Goal: Complete application form

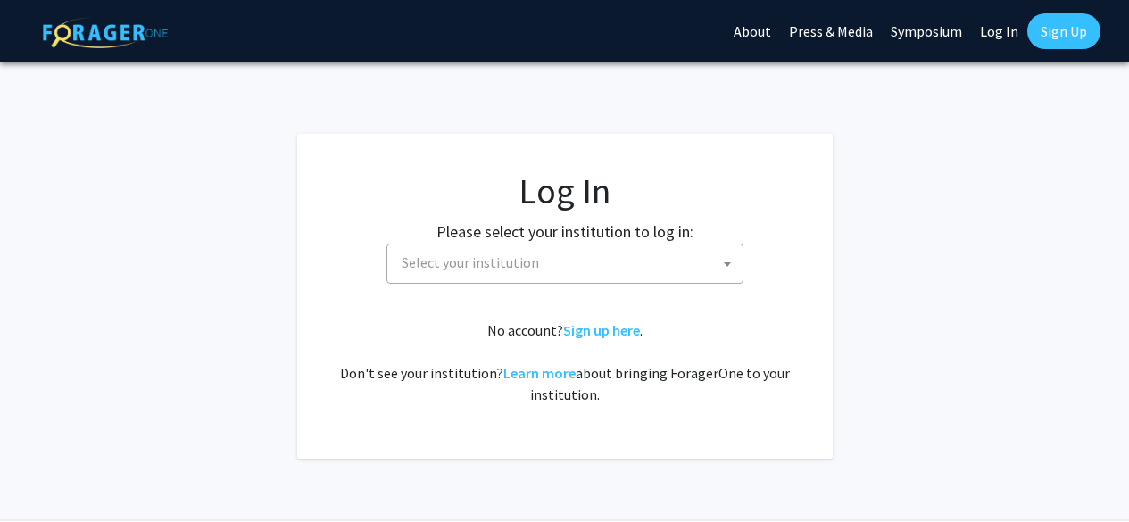
click at [655, 251] on span "Select your institution" at bounding box center [568, 263] width 348 height 37
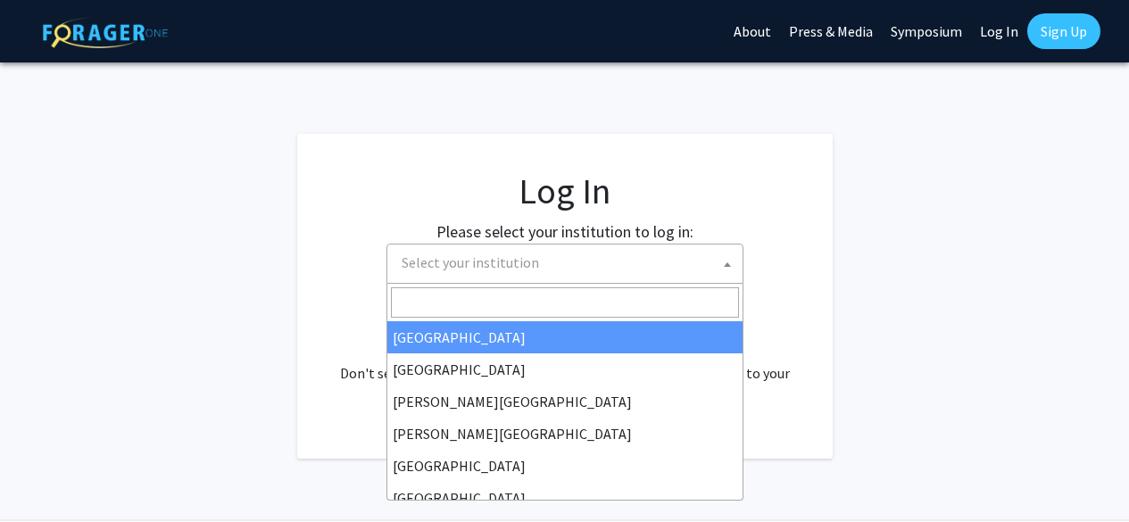
select select "34"
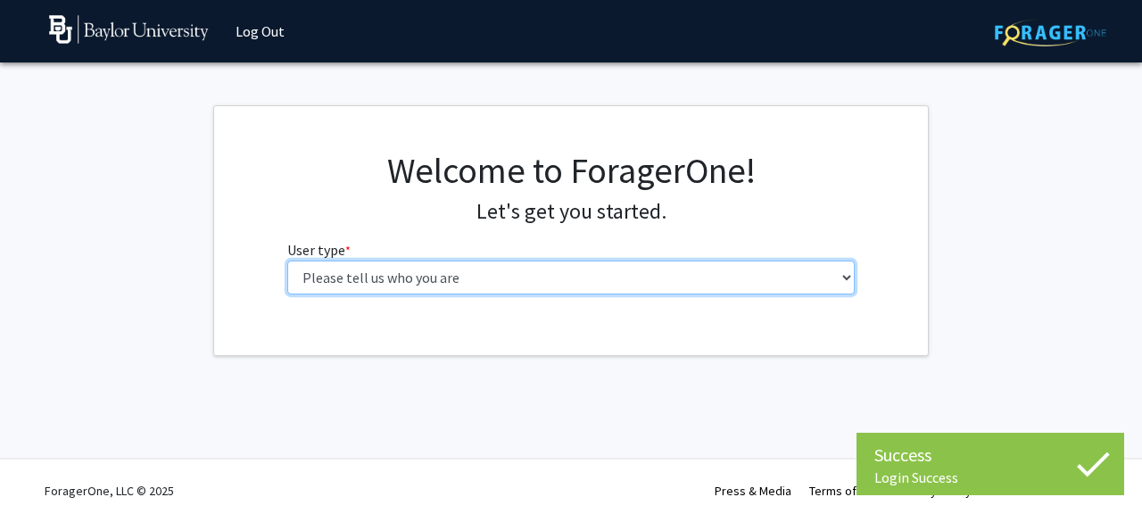
click at [582, 273] on select "Please tell us who you are Undergraduate Student Master's Student Doctoral Cand…" at bounding box center [571, 278] width 569 height 34
select select "1: undergrad"
click at [287, 261] on select "Please tell us who you are Undergraduate Student Master's Student Doctoral Cand…" at bounding box center [571, 278] width 569 height 34
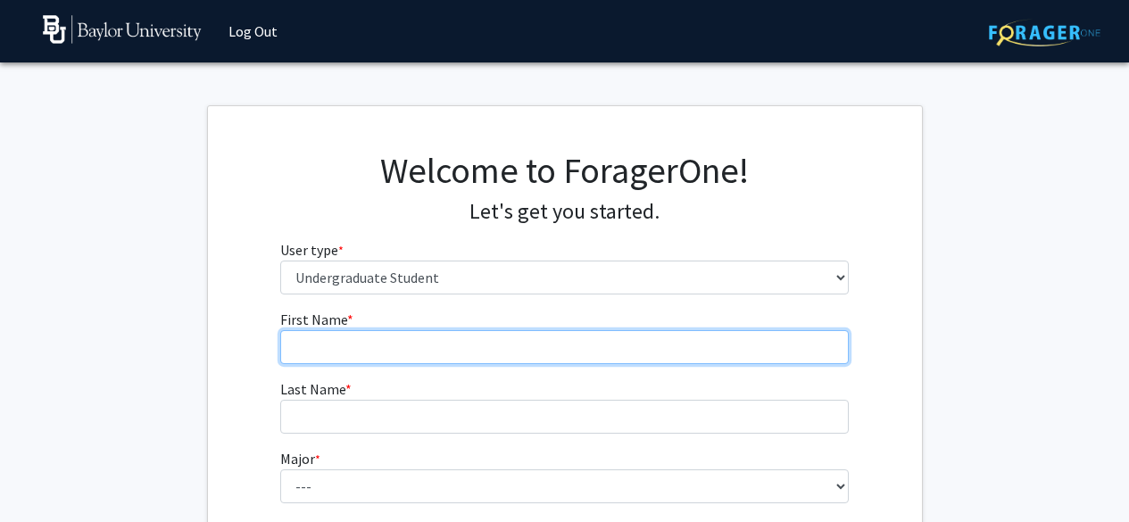
click at [556, 340] on input "First Name * required" at bounding box center [564, 347] width 569 height 34
type input "Elise"
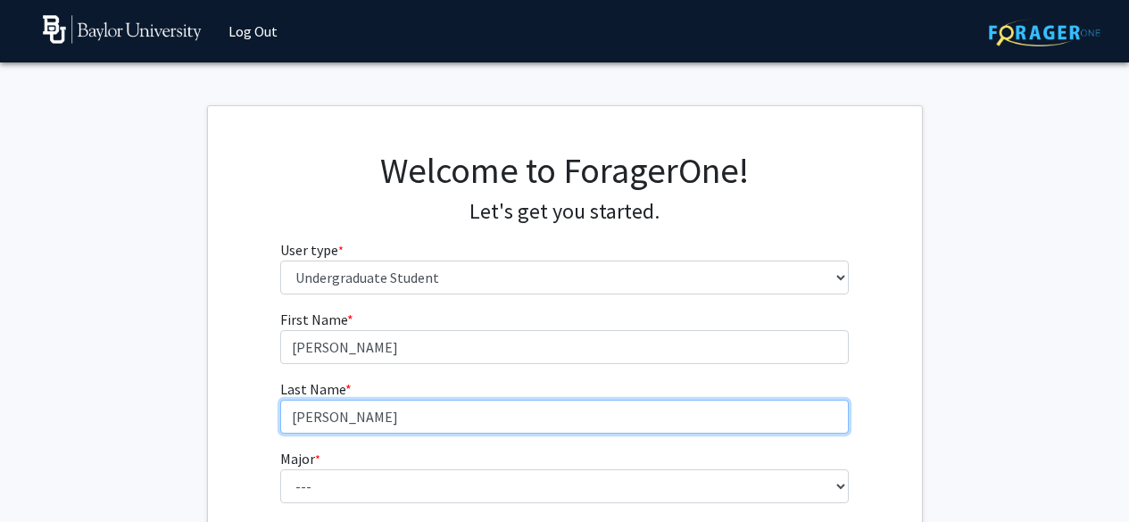
type input "Zeigler"
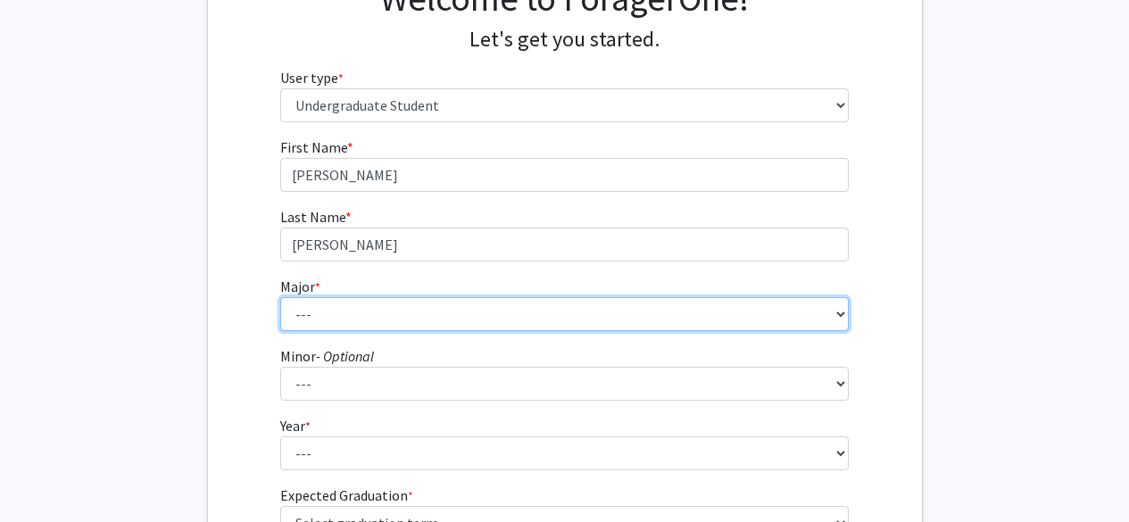
scroll to position [179, 0]
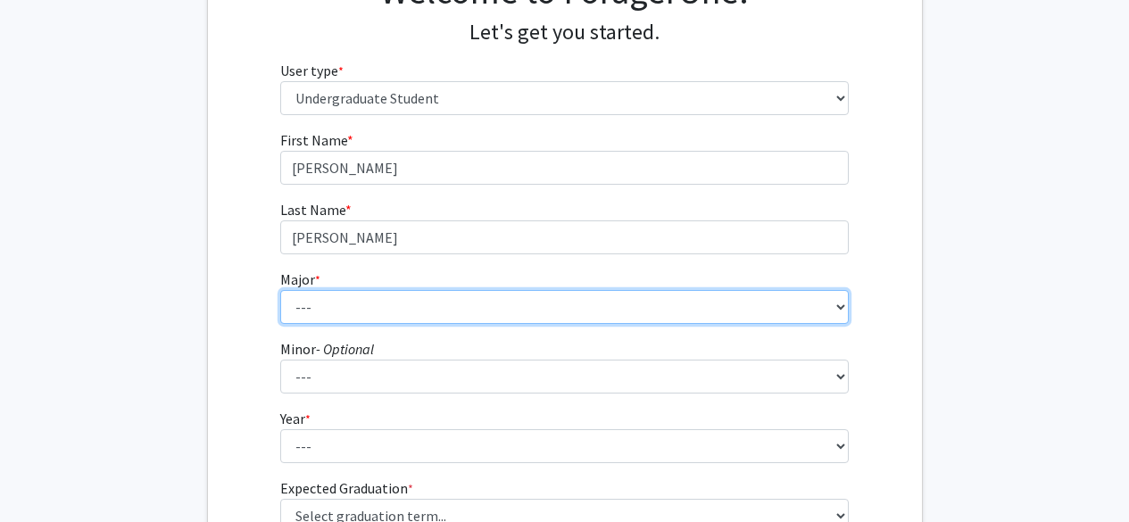
select select "113: 2778"
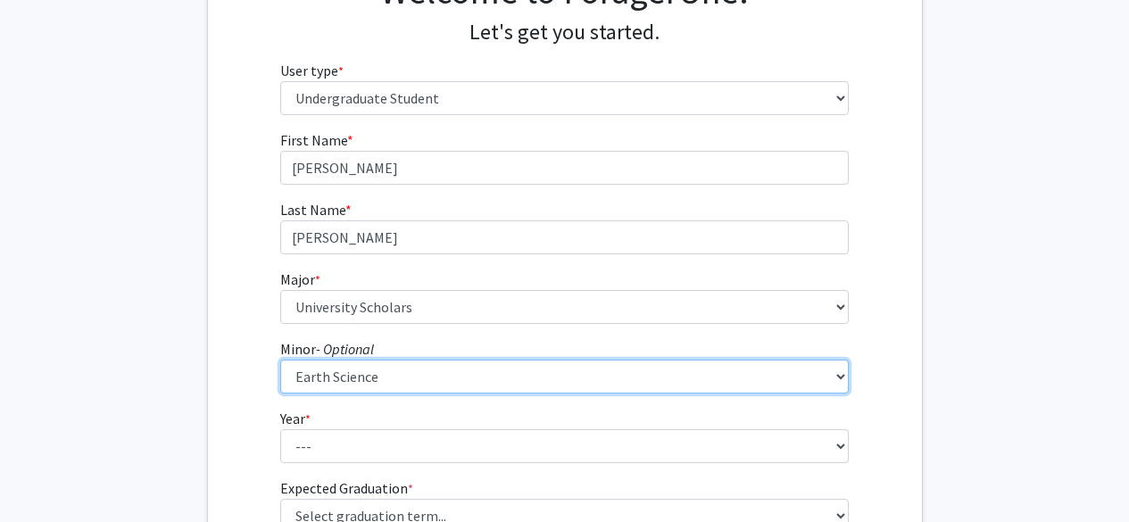
select select "27: 2090"
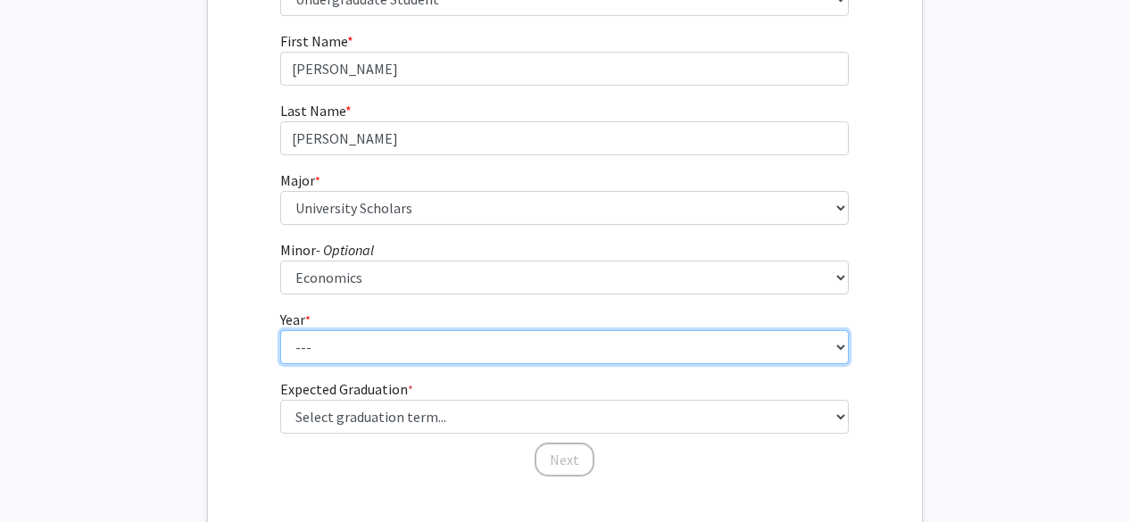
scroll to position [279, 0]
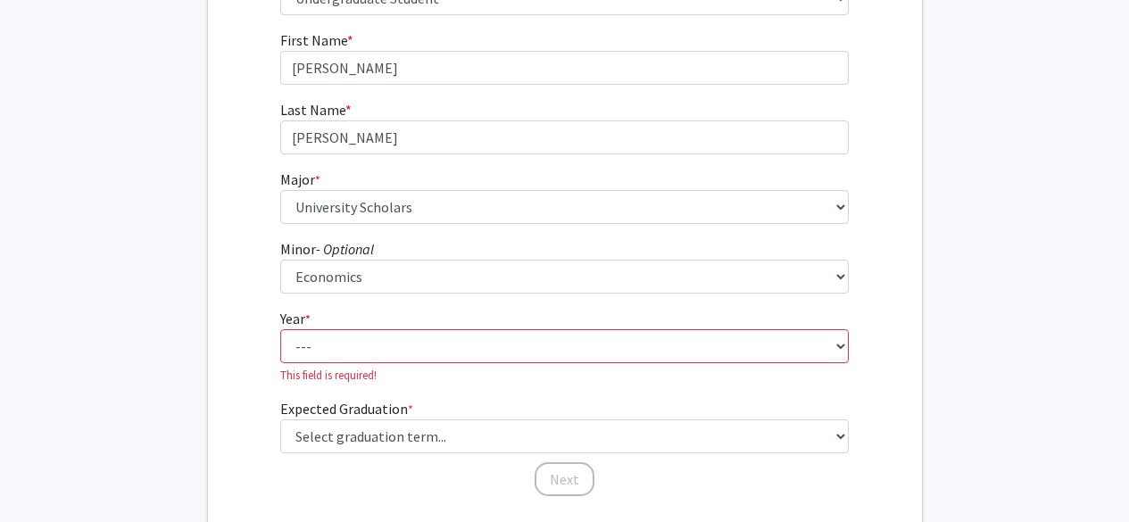
click at [549, 325] on fg-select "Year * required --- First-year Sophomore Junior Senior Postbaccalaureate Certif…" at bounding box center [564, 346] width 569 height 76
click at [540, 356] on select "--- First-year Sophomore Junior Senior Postbaccalaureate Certificate" at bounding box center [564, 346] width 569 height 34
select select "3: junior"
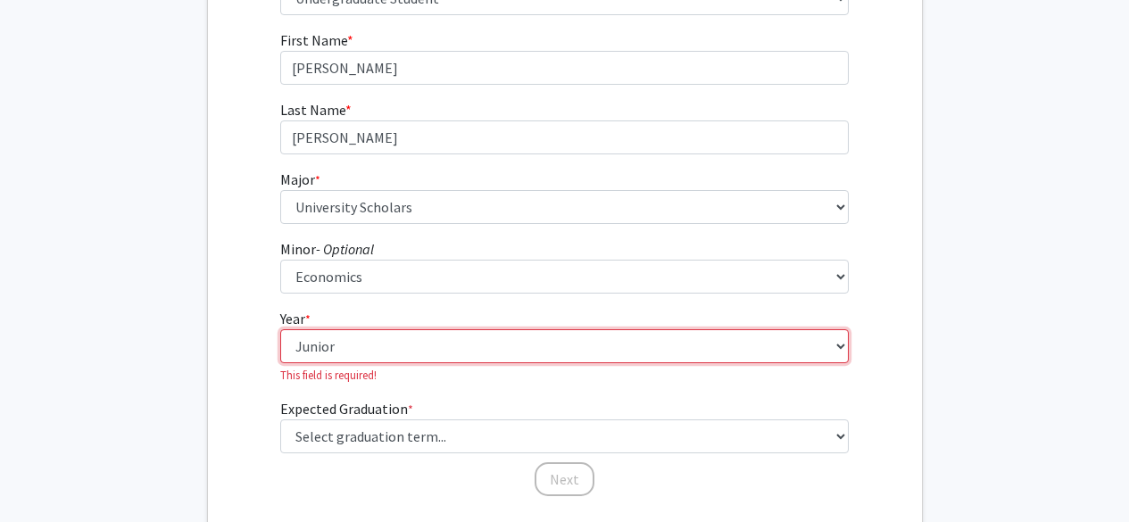
click at [280, 329] on select "--- First-year Sophomore Junior Senior Postbaccalaureate Certificate" at bounding box center [564, 346] width 569 height 34
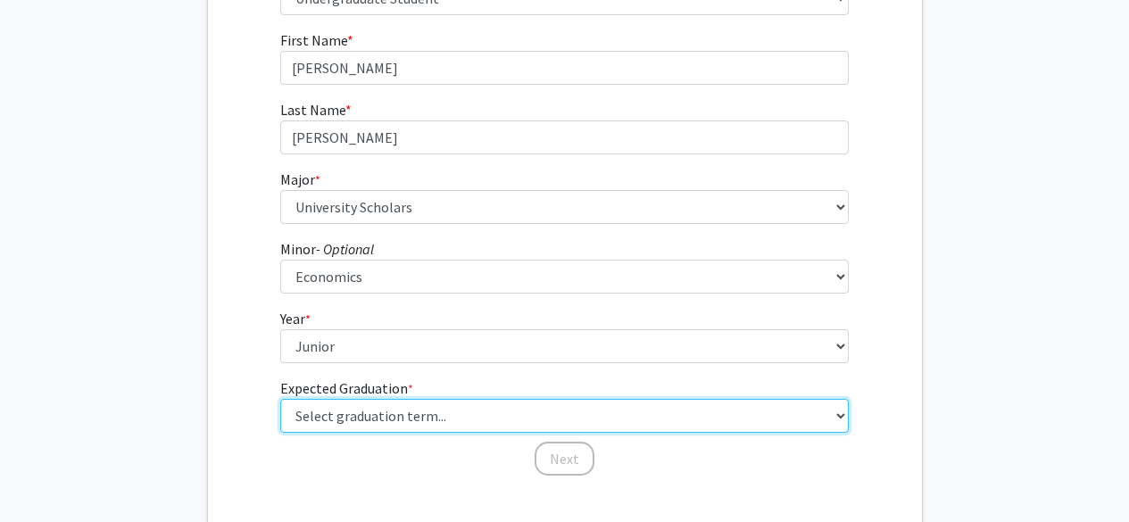
click at [486, 406] on select "Select graduation term... Spring 2025 Summer 2025 Fall 2025 Winter 2025 Spring …" at bounding box center [564, 416] width 569 height 34
select select "9: spring_2027"
click at [280, 399] on select "Select graduation term... Spring 2025 Summer 2025 Fall 2025 Winter 2025 Spring …" at bounding box center [564, 416] width 569 height 34
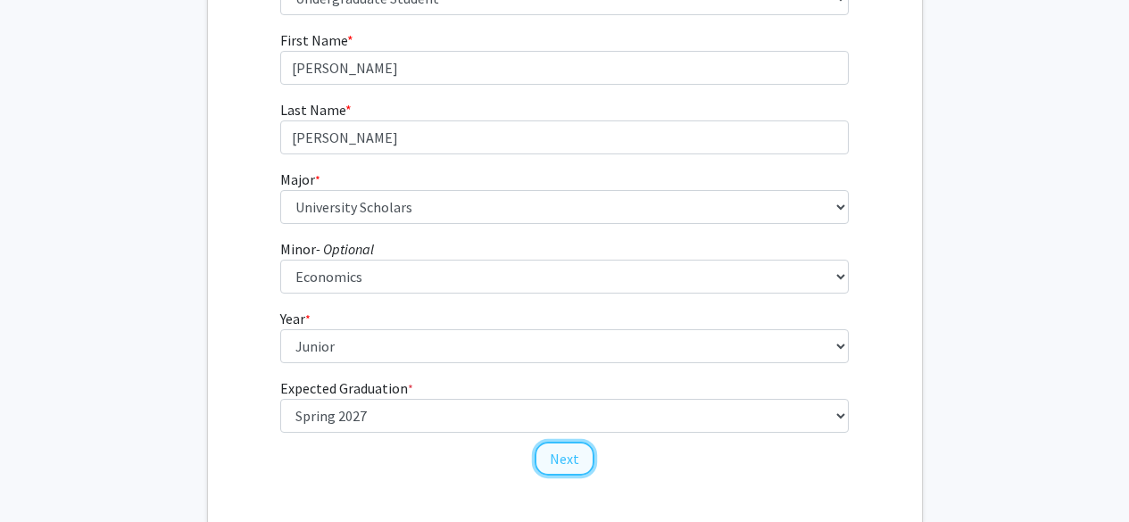
click at [572, 455] on button "Next" at bounding box center [565, 459] width 60 height 34
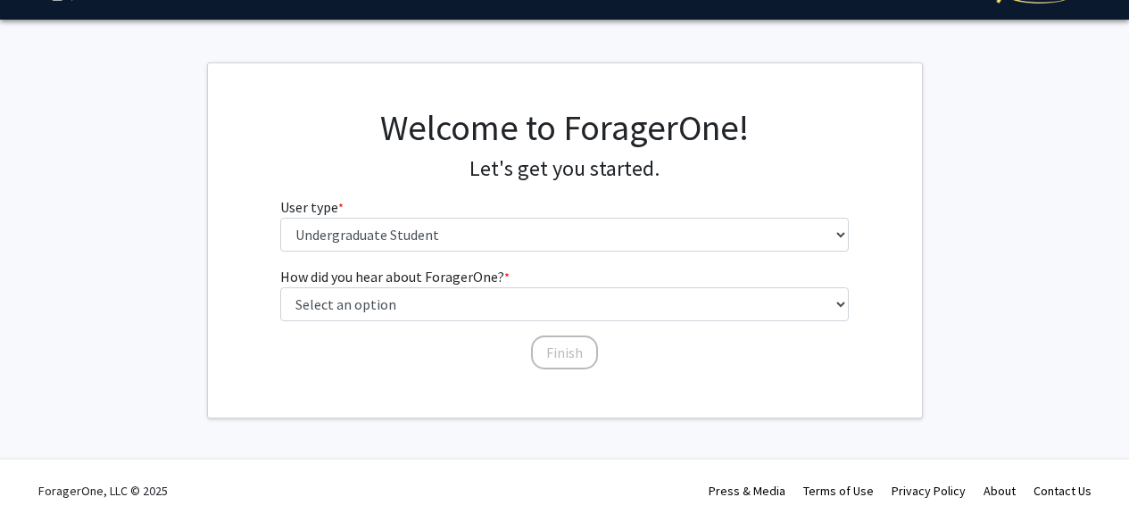
scroll to position [42, 0]
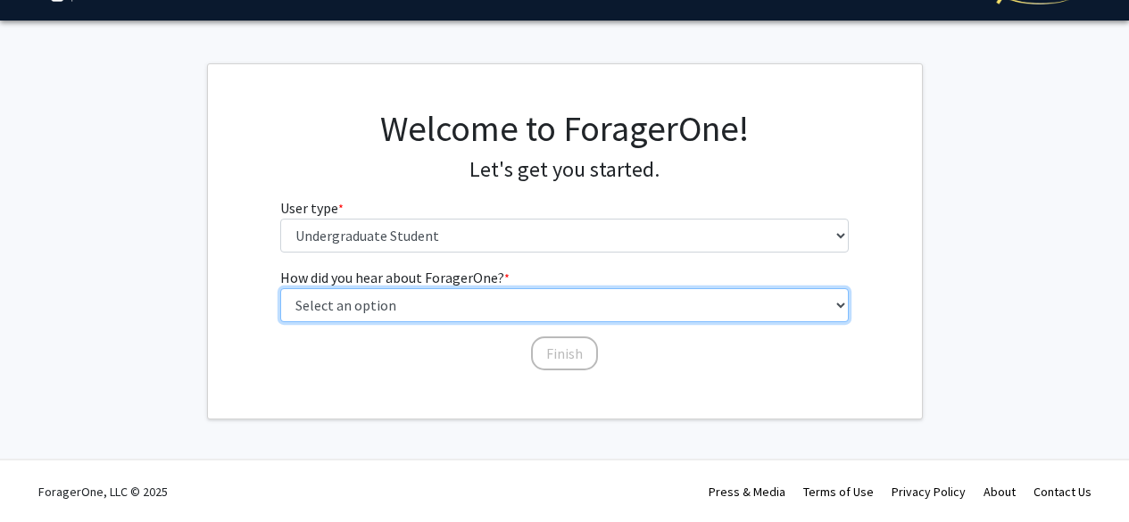
click at [565, 297] on select "Select an option Peer/student recommendation Faculty/staff recommendation Unive…" at bounding box center [564, 305] width 569 height 34
select select "2: faculty_recommendation"
click at [280, 288] on select "Select an option Peer/student recommendation Faculty/staff recommendation Unive…" at bounding box center [564, 305] width 569 height 34
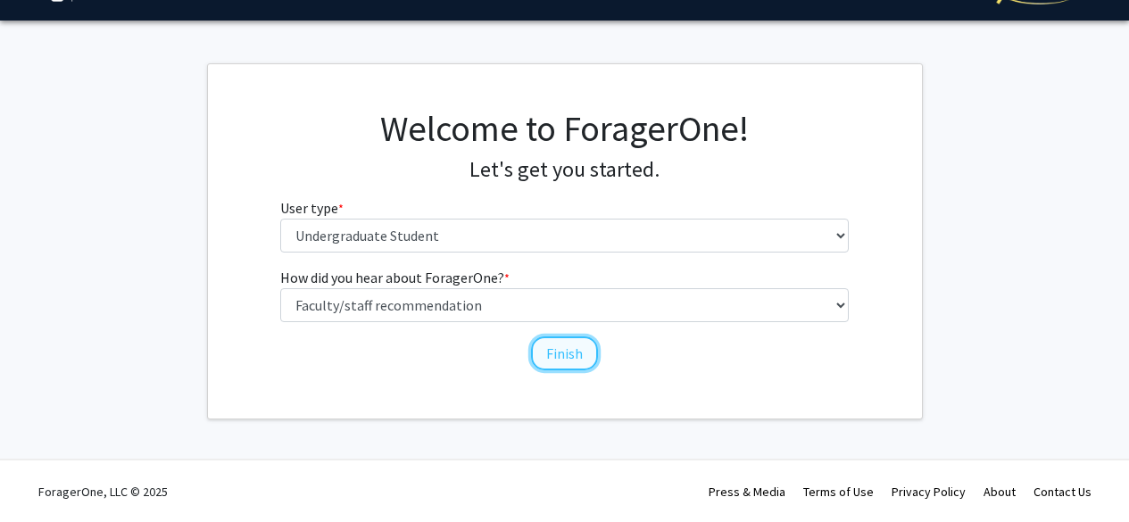
click at [559, 359] on button "Finish" at bounding box center [564, 353] width 67 height 34
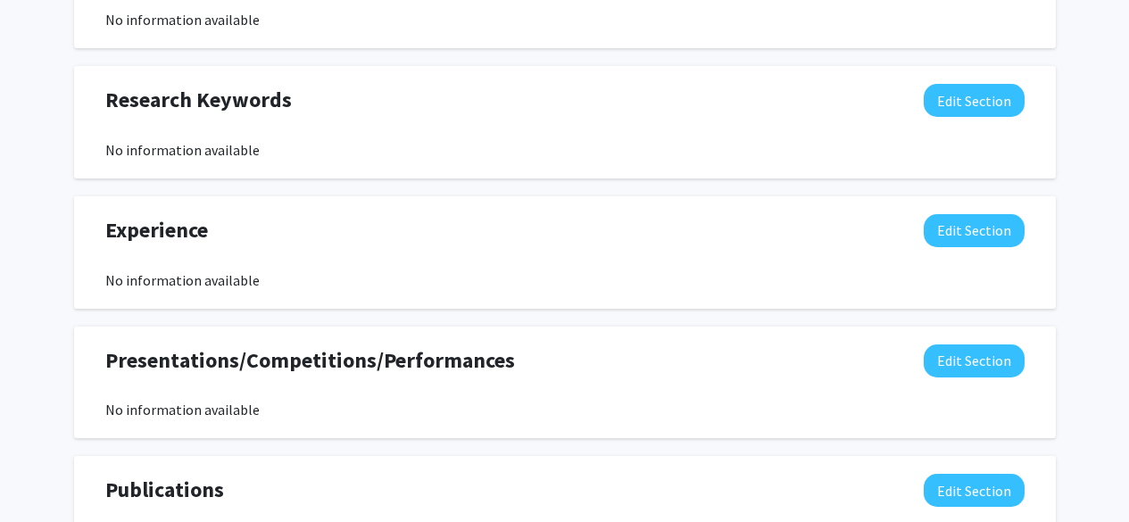
scroll to position [875, 0]
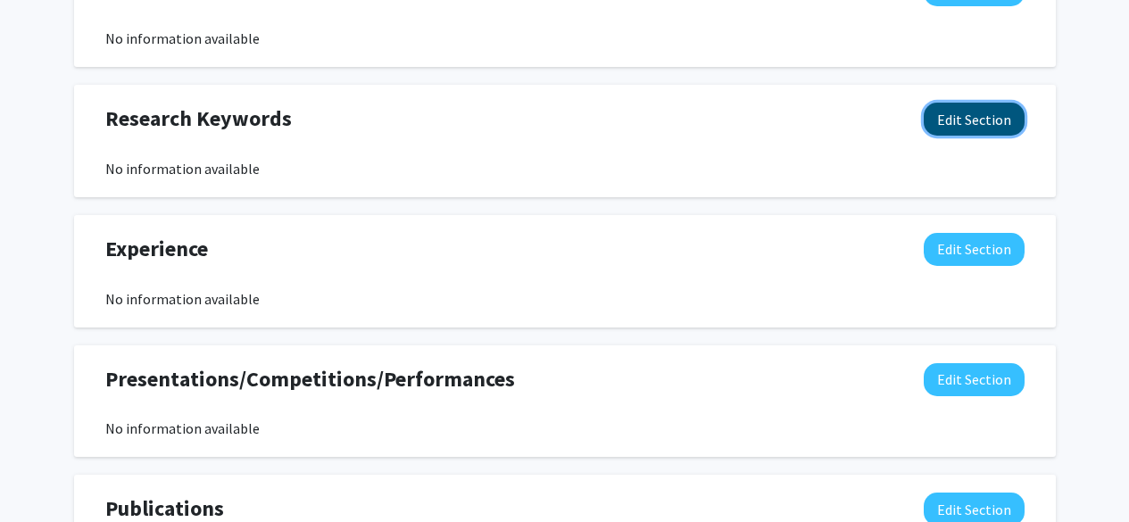
click at [967, 128] on button "Edit Section" at bounding box center [974, 119] width 101 height 33
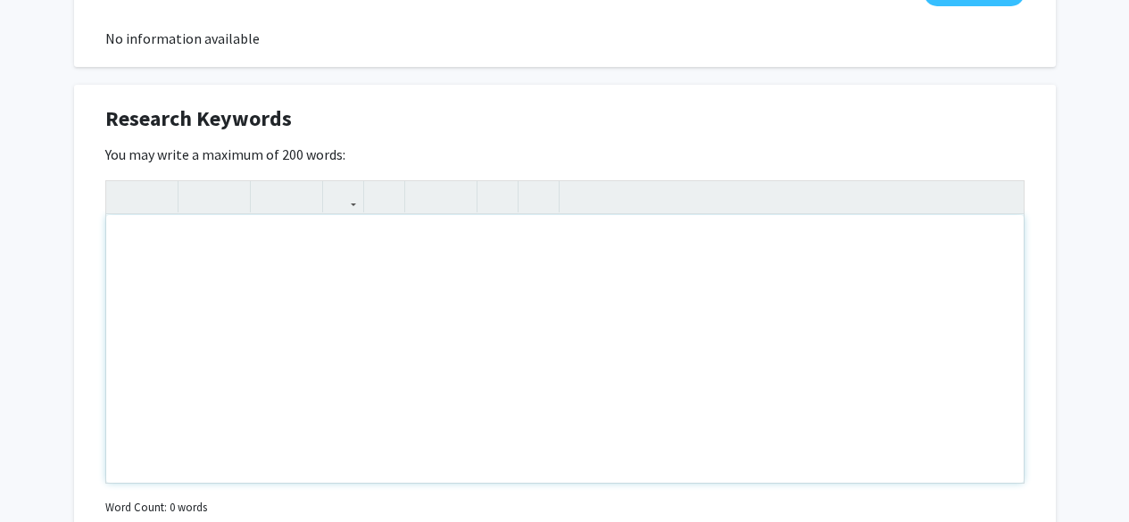
click at [500, 299] on div "Note to users with screen readers: Please deactivate our accessibility plugin f…" at bounding box center [564, 349] width 917 height 268
type textarea "Social&nbsp;"
click at [793, 145] on div "You may write a maximum of 200 words: Insert link Remove link Word Count: 0 wor…" at bounding box center [564, 332] width 919 height 377
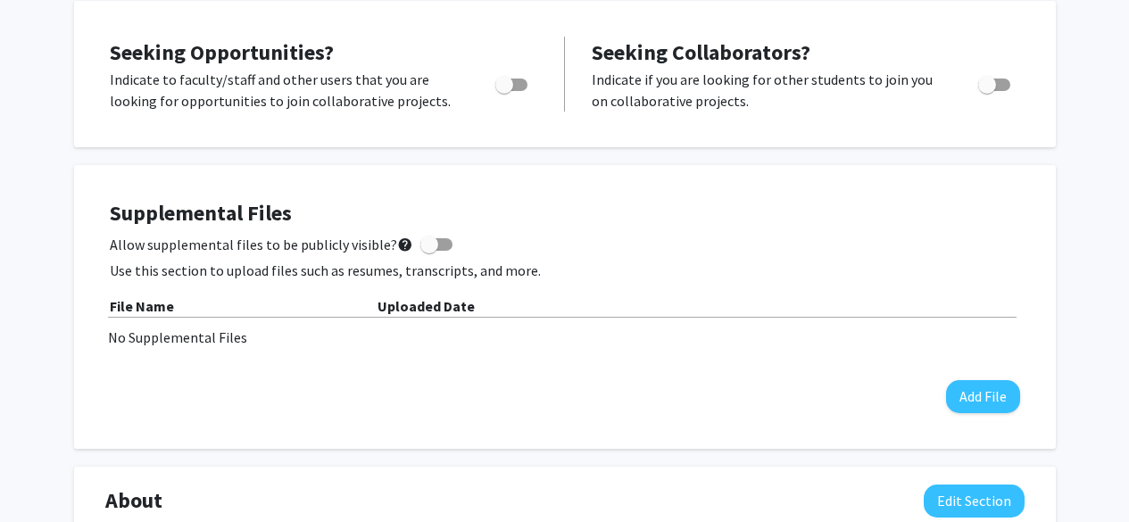
scroll to position [0, 0]
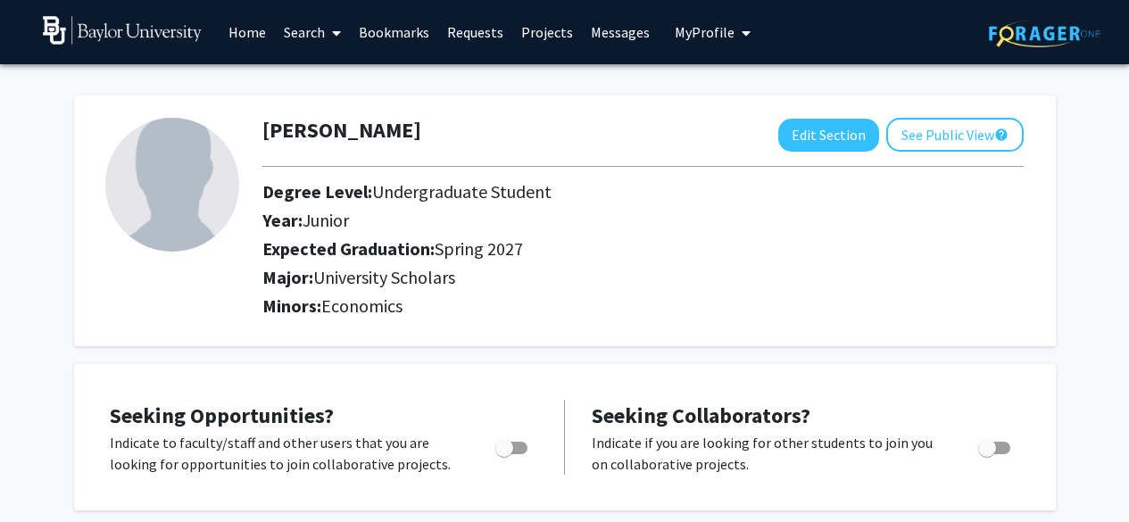
click at [735, 305] on h2 "Minors: Economics" at bounding box center [642, 305] width 761 height 21
